Goal: Find specific page/section: Find specific page/section

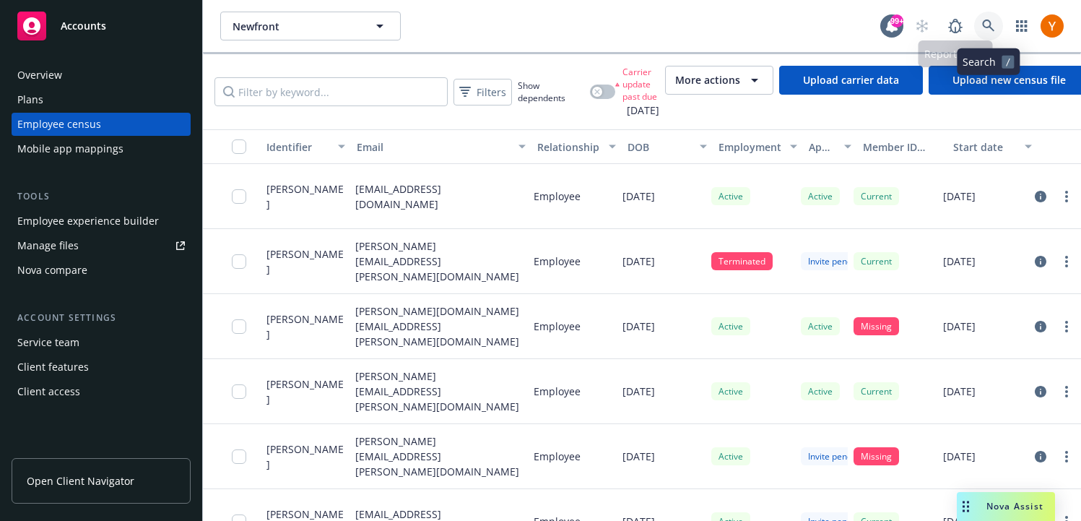
click at [994, 24] on icon at bounding box center [988, 25] width 13 height 13
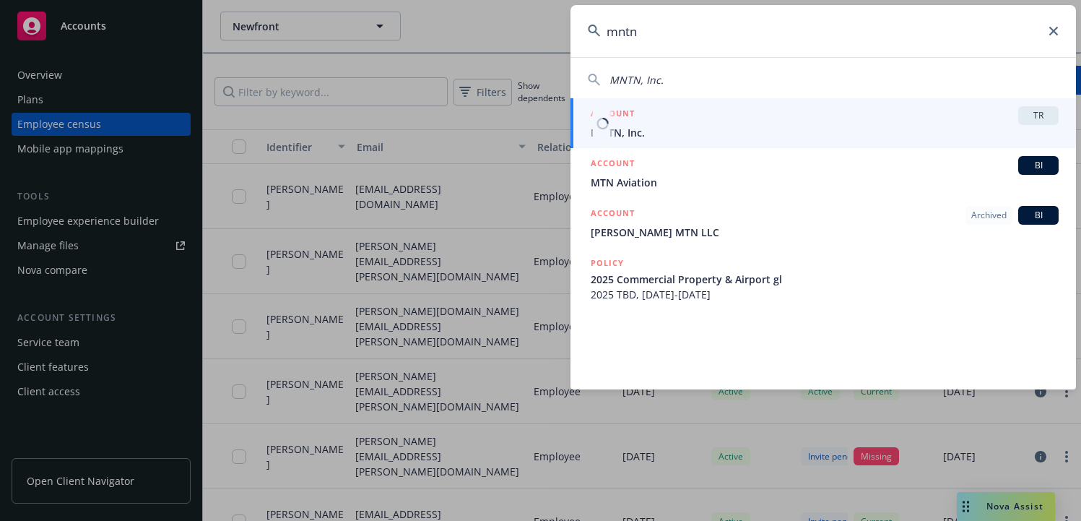
type input "mntn"
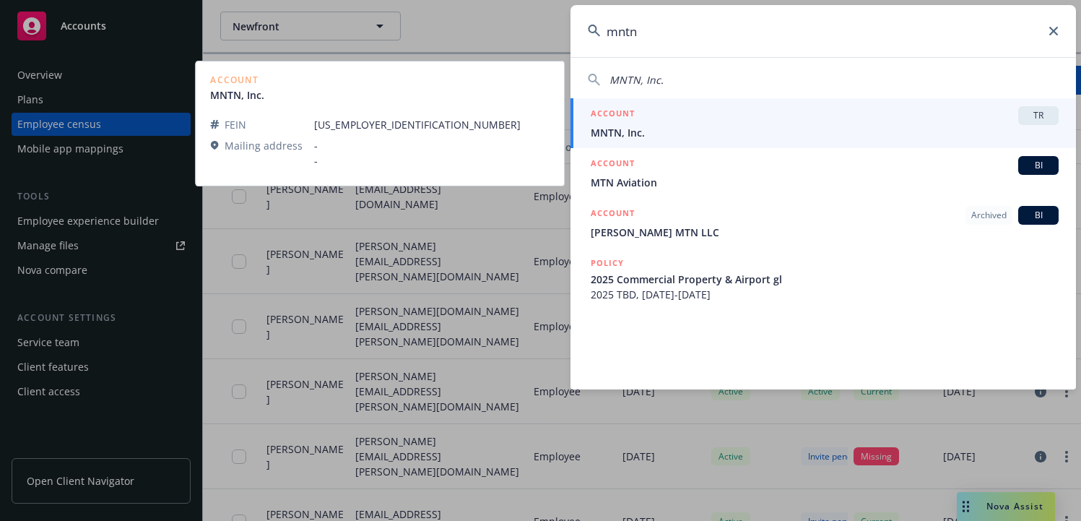
click at [798, 109] on div "ACCOUNT TR" at bounding box center [825, 115] width 468 height 19
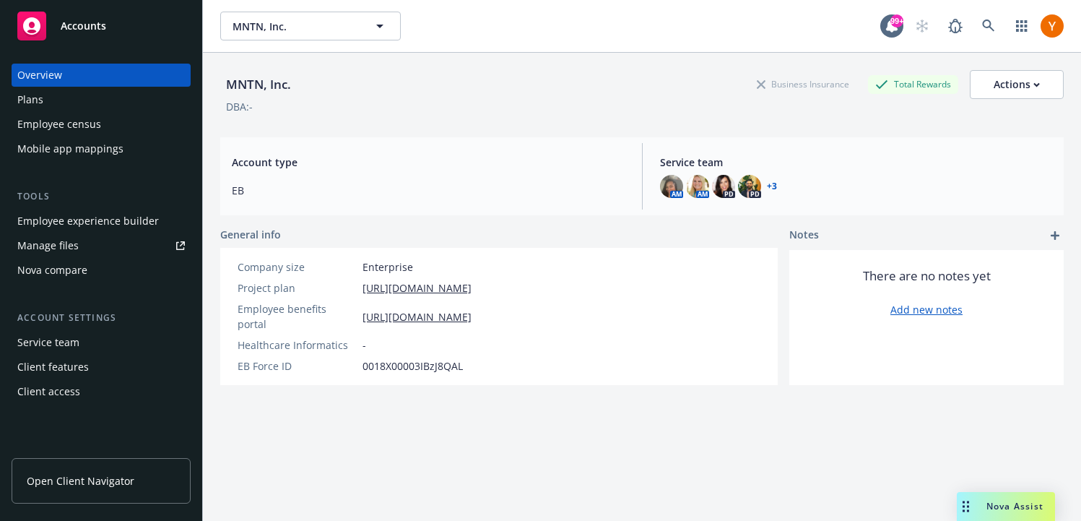
click at [64, 122] on div "Employee census" at bounding box center [59, 124] width 84 height 23
